Goal: Register for event/course

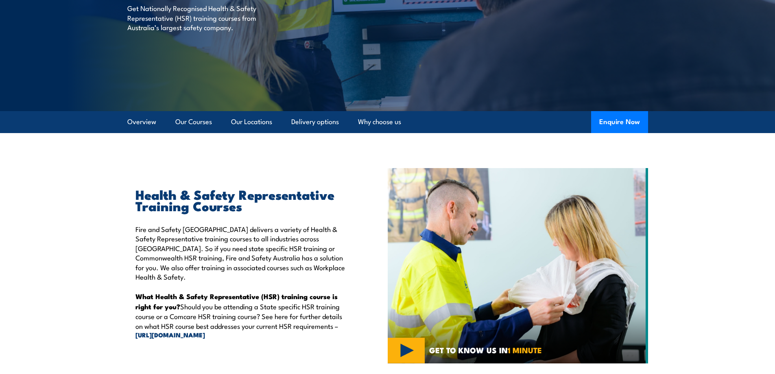
scroll to position [81, 0]
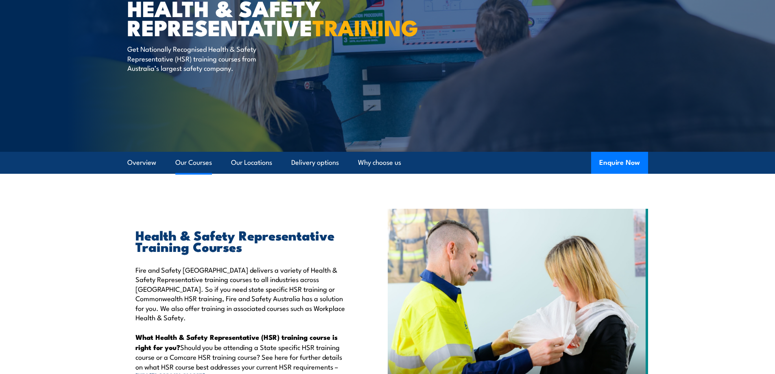
click at [200, 161] on link "Our Courses" at bounding box center [193, 163] width 37 height 22
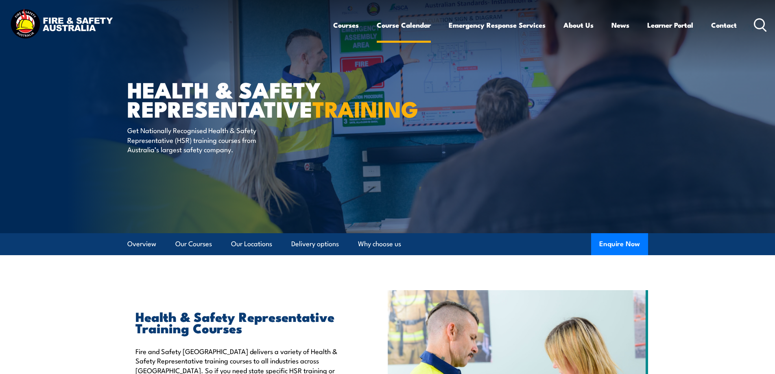
click at [403, 27] on link "Course Calendar" at bounding box center [404, 25] width 54 height 22
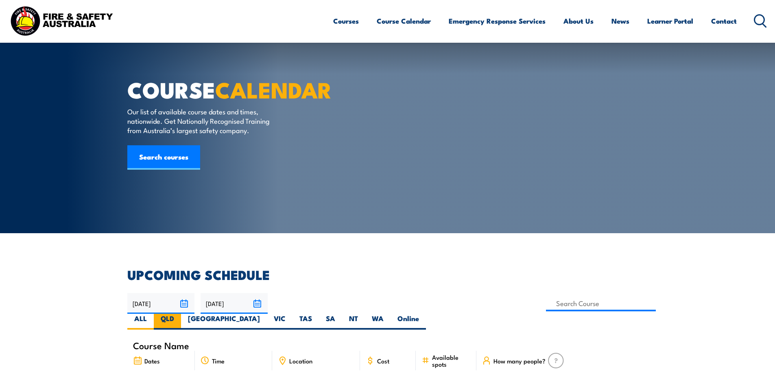
click at [181, 314] on label "QLD" at bounding box center [167, 322] width 27 height 16
click at [179, 314] on input "QLD" at bounding box center [176, 316] width 5 height 5
radio input "true"
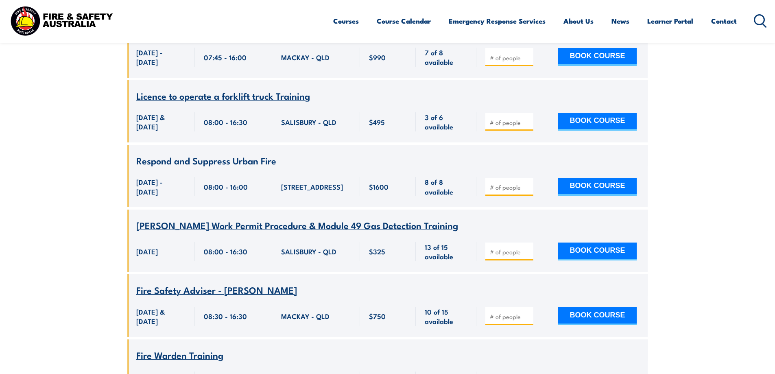
scroll to position [3359, 0]
